Goal: Transaction & Acquisition: Download file/media

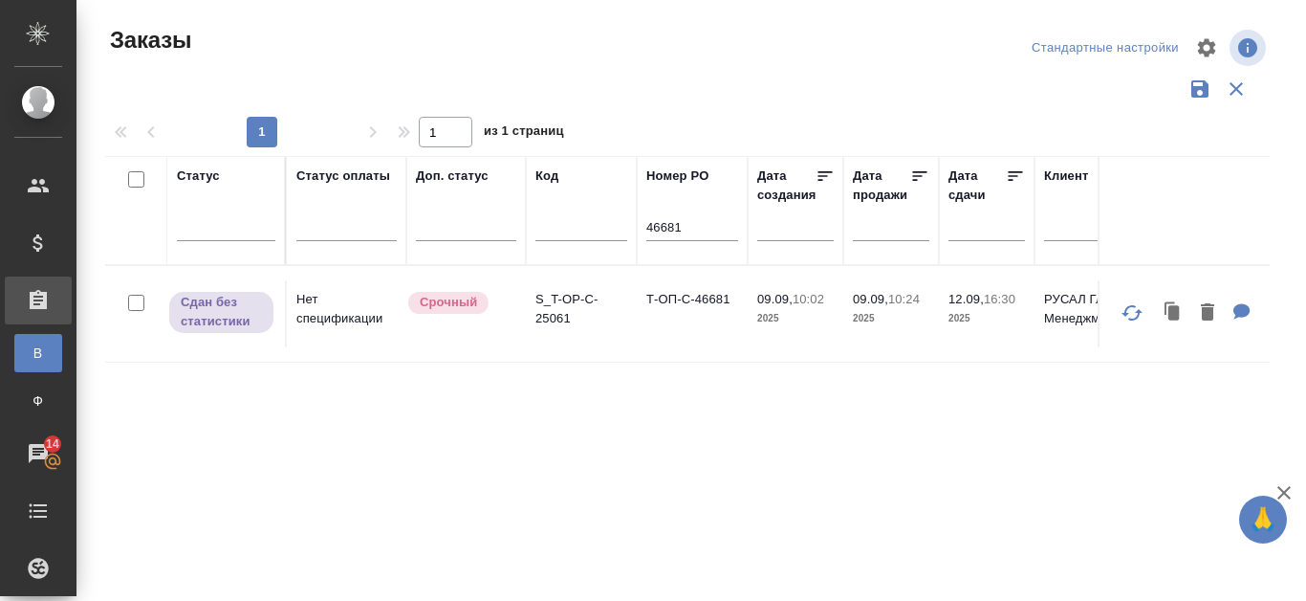
scroll to position [52, 0]
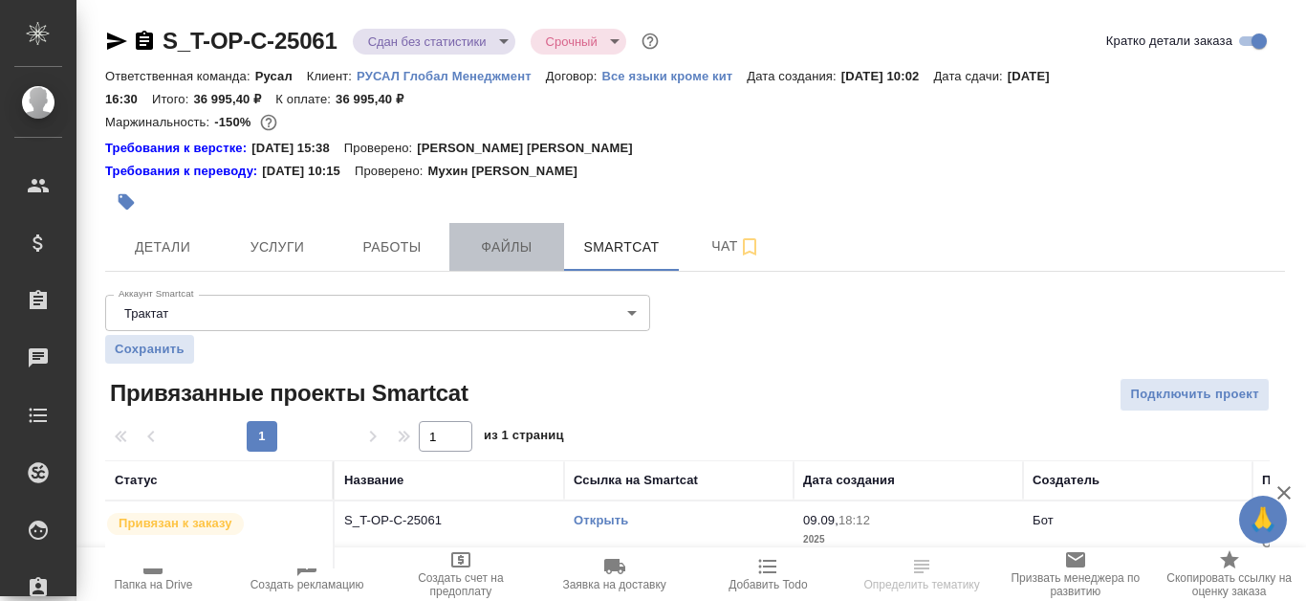
click at [531, 251] on span "Файлы" at bounding box center [507, 247] width 92 height 24
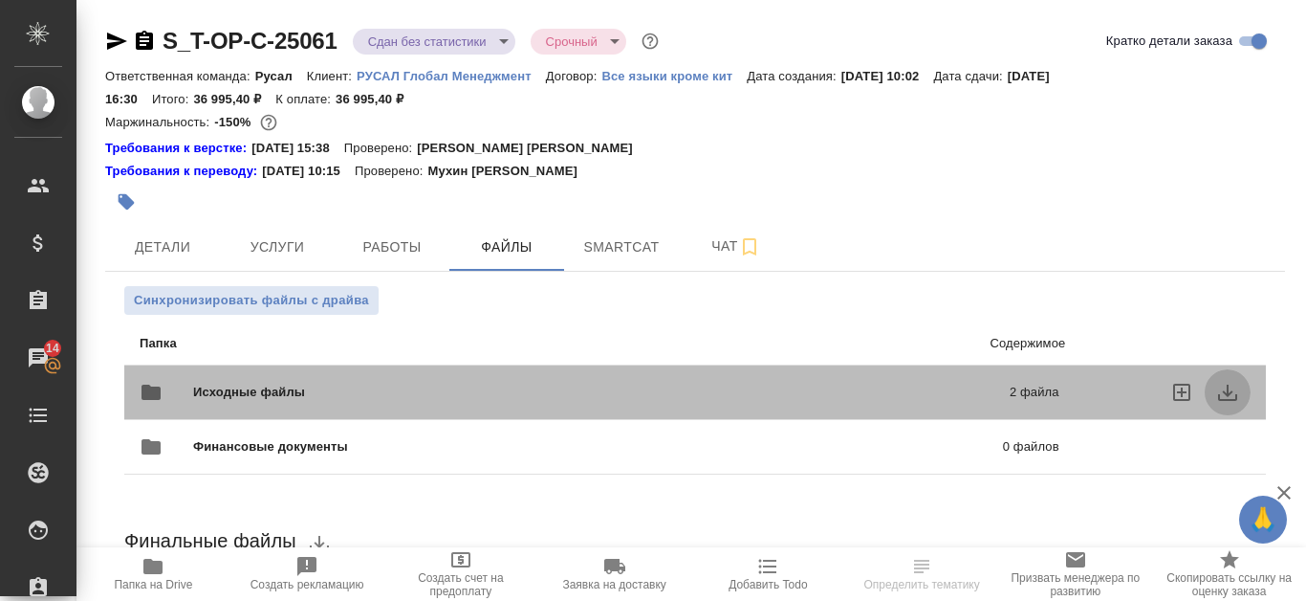
click at [1227, 397] on icon "download" at bounding box center [1227, 392] width 23 height 23
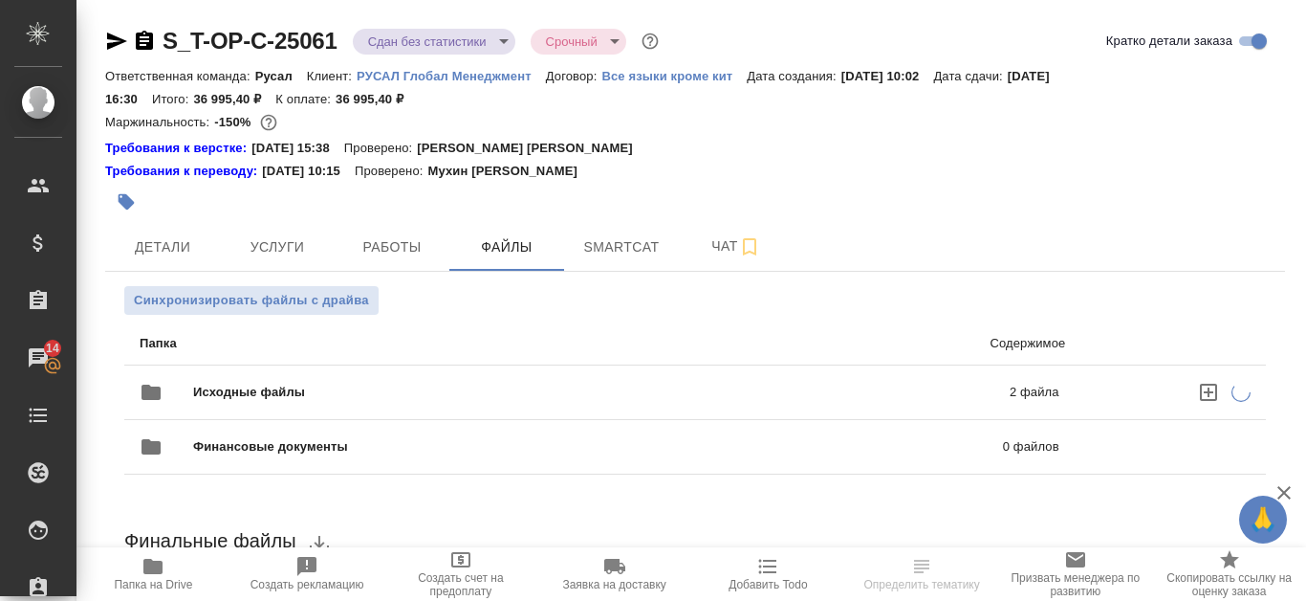
click at [770, 387] on p "2 файла" at bounding box center [859, 391] width 402 height 19
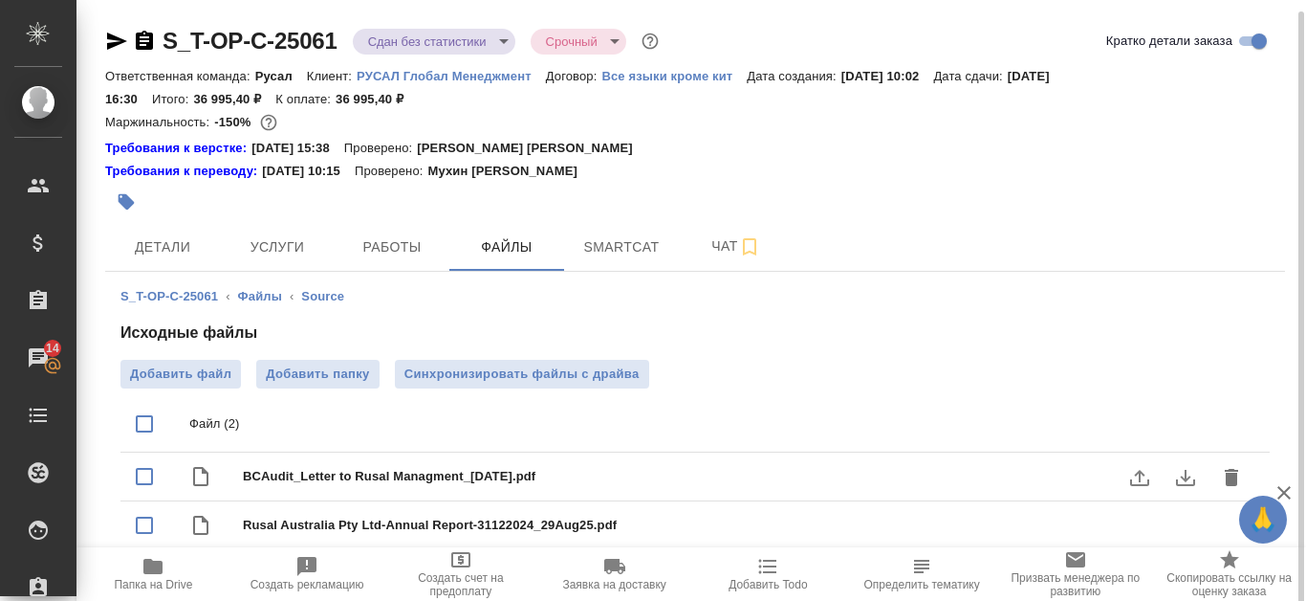
scroll to position [6, 0]
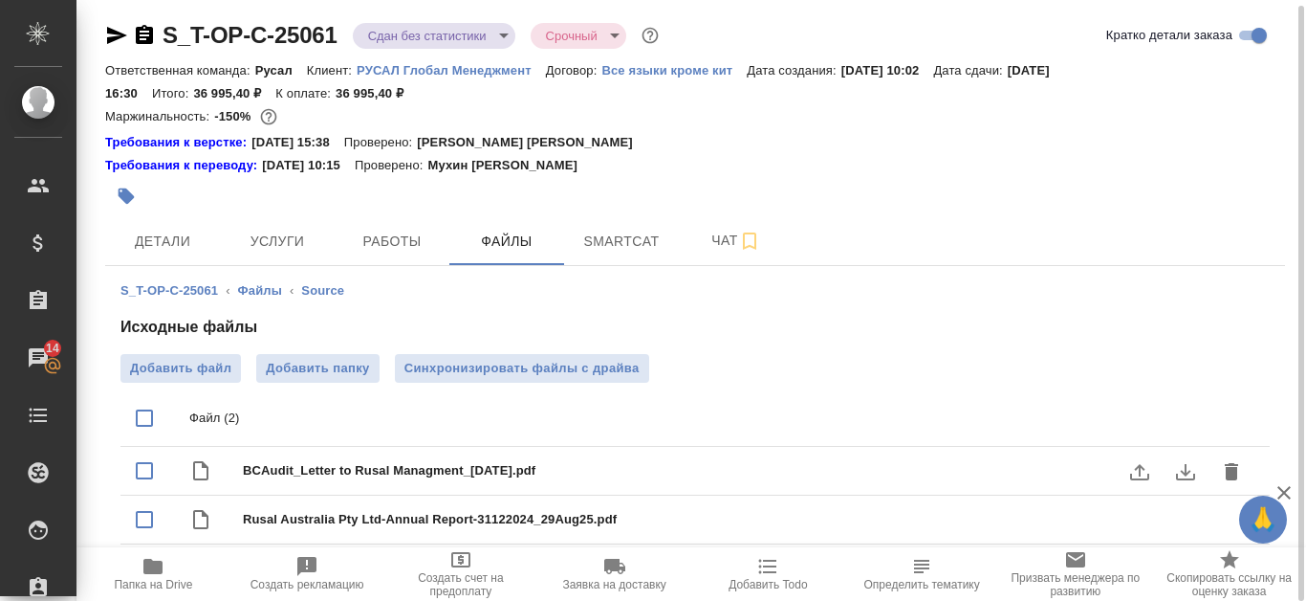
click at [1179, 476] on icon "download" at bounding box center [1185, 471] width 23 height 23
click at [1189, 471] on icon "download" at bounding box center [1185, 472] width 19 height 16
click at [1183, 526] on icon "download" at bounding box center [1185, 520] width 23 height 23
click at [141, 568] on span "Папка на Drive" at bounding box center [153, 573] width 131 height 36
click at [115, 40] on icon "button" at bounding box center [117, 35] width 20 height 17
